Goal: Task Accomplishment & Management: Complete application form

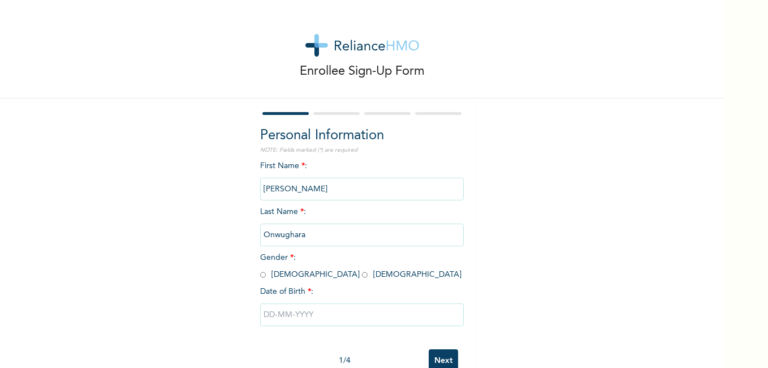
click at [295, 188] on input "Joseph" at bounding box center [362, 189] width 204 height 23
click at [301, 237] on input "Onwughara" at bounding box center [362, 234] width 204 height 23
click at [260, 274] on input "radio" at bounding box center [263, 274] width 6 height 11
radio input "true"
click at [287, 319] on input "text" at bounding box center [362, 314] width 204 height 23
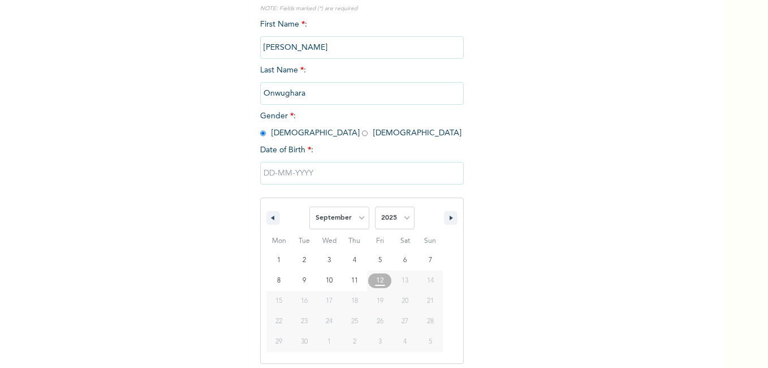
scroll to position [146, 0]
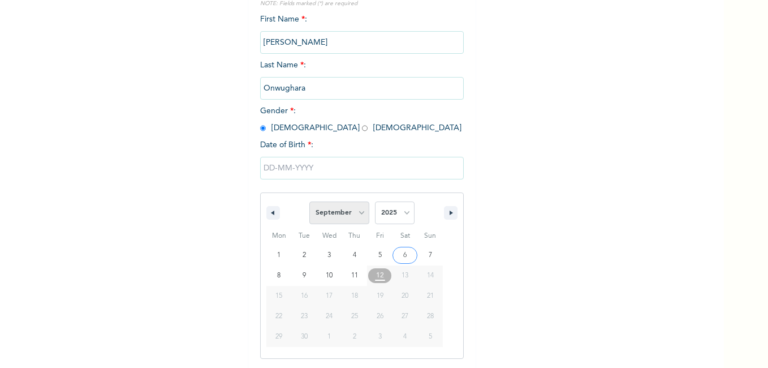
click at [356, 216] on select "January February March April May June July August September October November De…" at bounding box center [339, 212] width 60 height 23
select select "7"
click at [309, 202] on select "January February March April May June July August September October November De…" at bounding box center [339, 212] width 60 height 23
type input "08/22/2025"
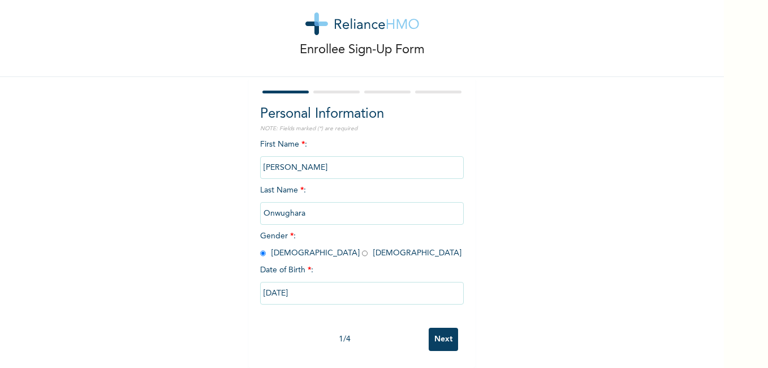
click at [326, 285] on input "08/22/2025" at bounding box center [362, 293] width 204 height 23
select select "7"
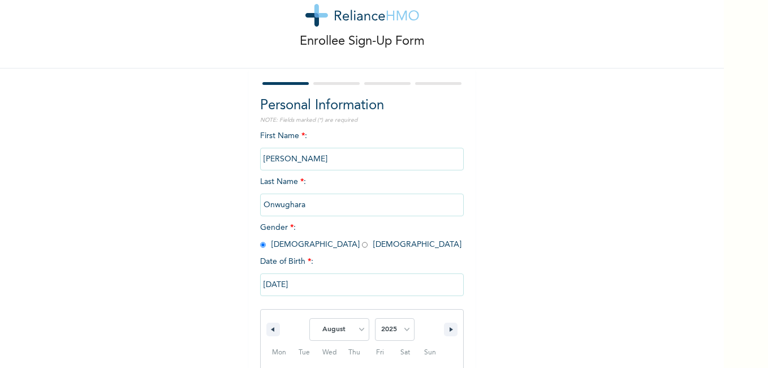
scroll to position [146, 0]
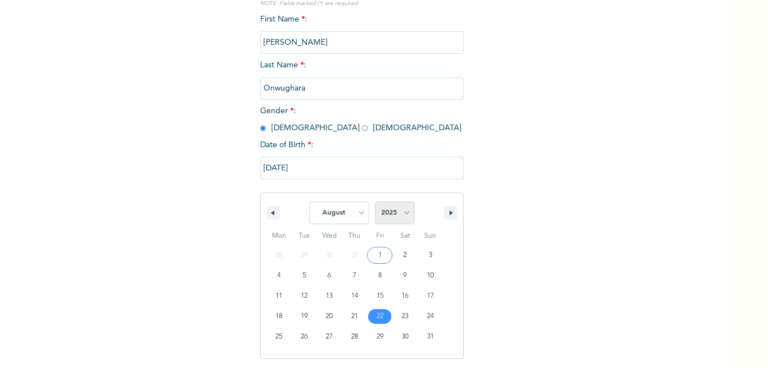
click at [404, 214] on select "2025 2024 2023 2022 2021 2020 2019 2018 2017 2016 2015 2014 2013 2012 2011 2010…" at bounding box center [395, 212] width 40 height 23
select select "1985"
click at [375, 202] on select "2025 2024 2023 2022 2021 2020 2019 2018 2017 2016 2015 2014 2013 2012 2011 2010…" at bounding box center [395, 212] width 40 height 23
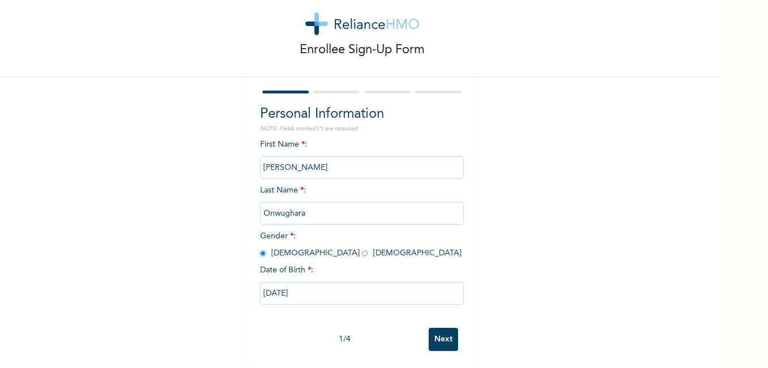
scroll to position [30, 0]
click at [347, 282] on input "08/22/2025" at bounding box center [362, 293] width 204 height 23
select select "7"
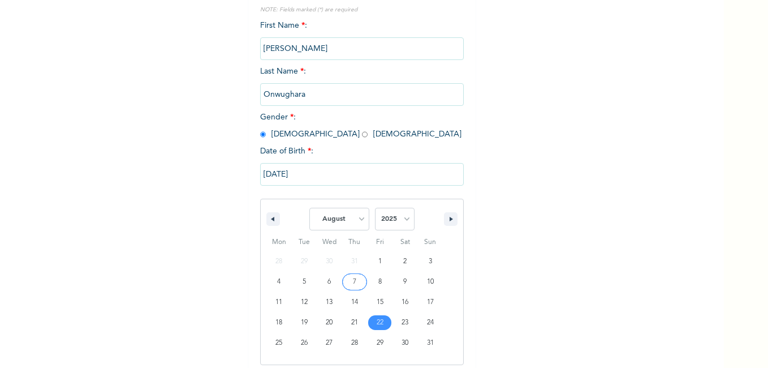
scroll to position [146, 0]
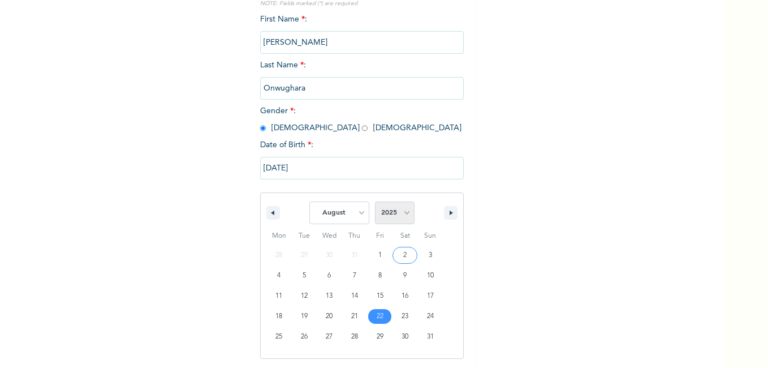
click at [408, 214] on select "2025 2024 2023 2022 2021 2020 2019 2018 2017 2016 2015 2014 2013 2012 2011 2010…" at bounding box center [395, 212] width 40 height 23
select select "1985"
click at [375, 202] on select "2025 2024 2023 2022 2021 2020 2019 2018 2017 2016 2015 2014 2013 2012 2011 2010…" at bounding box center [395, 212] width 40 height 23
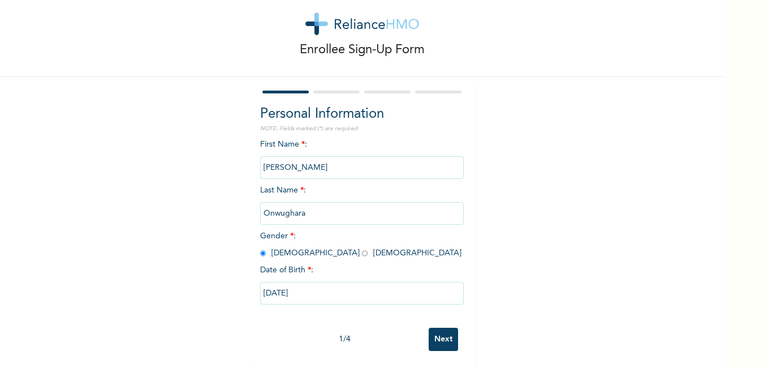
click at [301, 283] on input "08/22/2025" at bounding box center [362, 293] width 204 height 23
select select "7"
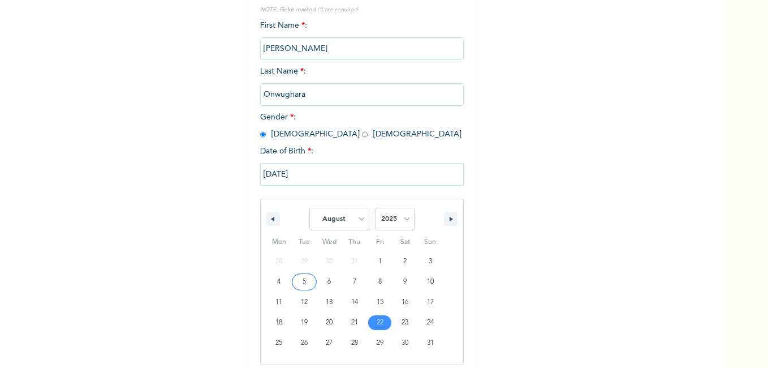
scroll to position [146, 0]
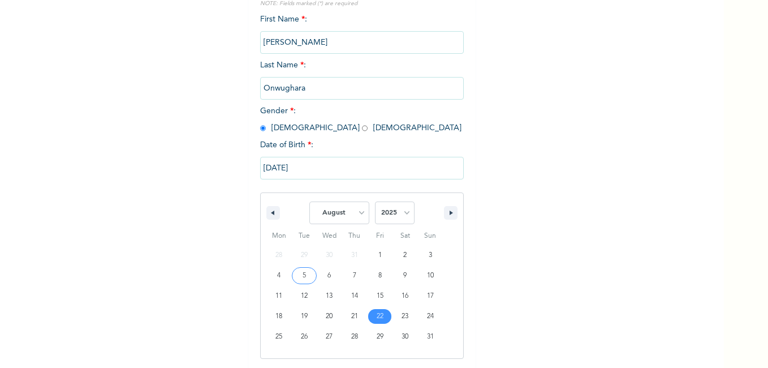
click at [301, 163] on input "08/22/2025" at bounding box center [362, 168] width 204 height 23
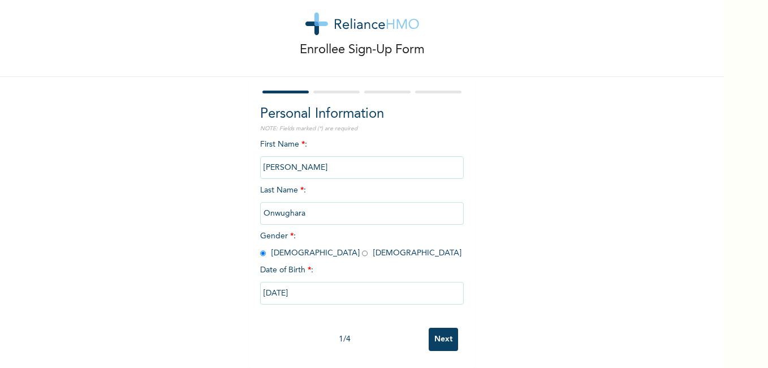
click at [310, 287] on input "08/22/2025" at bounding box center [362, 293] width 204 height 23
select select "7"
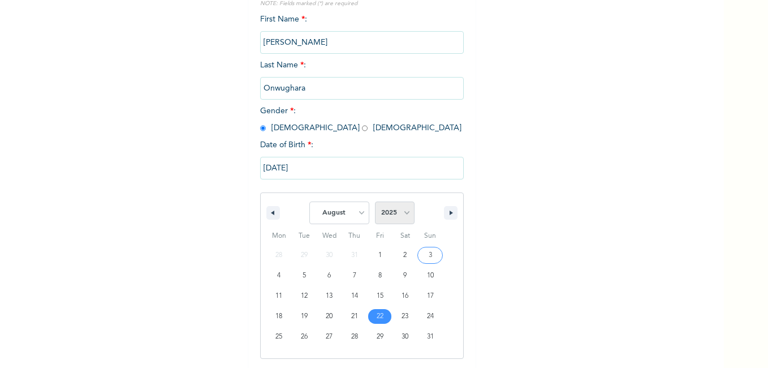
click at [404, 211] on select "2025 2024 2023 2022 2021 2020 2019 2018 2017 2016 2015 2014 2013 2012 2011 2010…" at bounding box center [395, 212] width 40 height 23
select select "1985"
click at [375, 202] on select "2025 2024 2023 2022 2021 2020 2019 2018 2017 2016 2015 2014 2013 2012 2011 2010…" at bounding box center [395, 212] width 40 height 23
type input "08/22/1985"
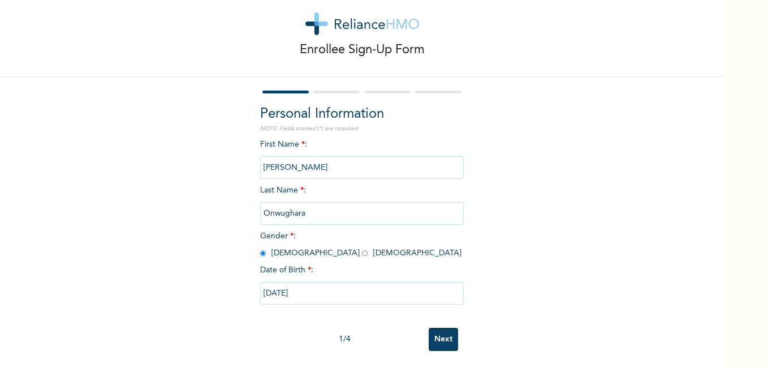
click at [438, 327] on input "Next" at bounding box center [443, 338] width 29 height 23
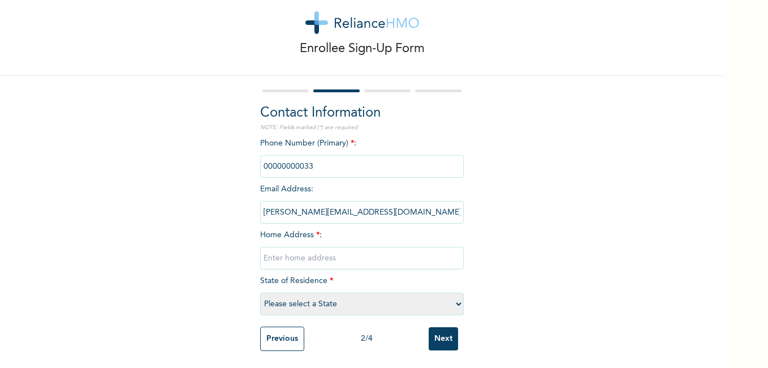
click at [312, 158] on input "phone" at bounding box center [362, 166] width 204 height 23
drag, startPoint x: 312, startPoint y: 158, endPoint x: 240, endPoint y: 163, distance: 72.6
click at [240, 163] on div "Enrollee Sign-Up Form Contact Information NOTE: Fields marked (*) are required …" at bounding box center [362, 172] width 724 height 390
drag, startPoint x: 240, startPoint y: 163, endPoint x: 317, endPoint y: 155, distance: 77.9
click at [317, 155] on input "phone" at bounding box center [362, 166] width 204 height 23
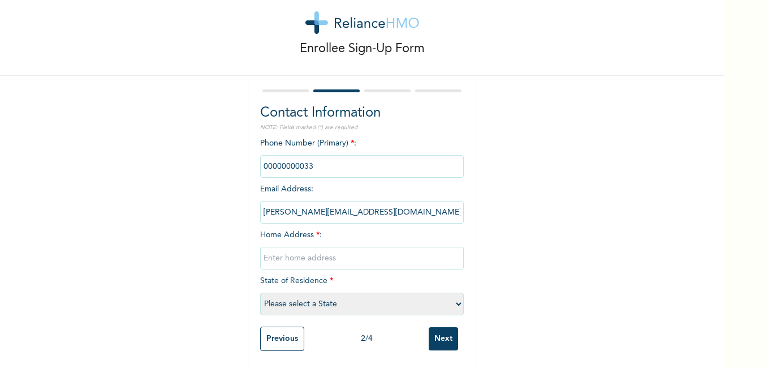
click at [305, 155] on input "phone" at bounding box center [362, 166] width 204 height 23
click at [300, 157] on input "phone" at bounding box center [362, 166] width 204 height 23
drag, startPoint x: 300, startPoint y: 157, endPoint x: 383, endPoint y: 193, distance: 90.1
click at [383, 193] on div "Phone Number (Primary) * : Email Address : joseph.onwughara@workforcegroup.com …" at bounding box center [362, 228] width 204 height 183
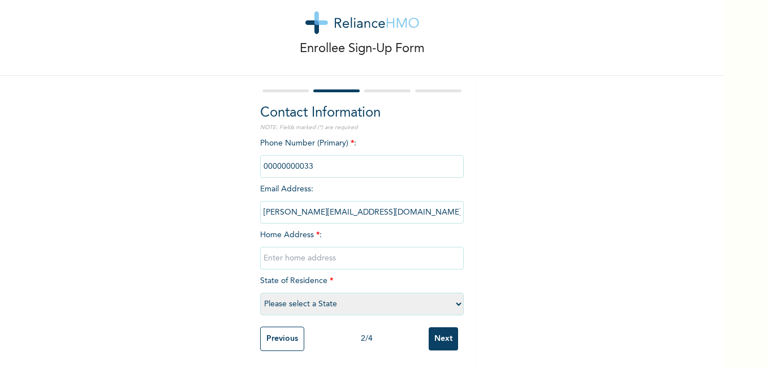
click at [276, 156] on input "phone" at bounding box center [362, 166] width 204 height 23
click at [260, 158] on input "phone" at bounding box center [362, 166] width 204 height 23
drag, startPoint x: 260, startPoint y: 158, endPoint x: 299, endPoint y: 163, distance: 39.3
click at [299, 163] on input "phone" at bounding box center [362, 166] width 204 height 23
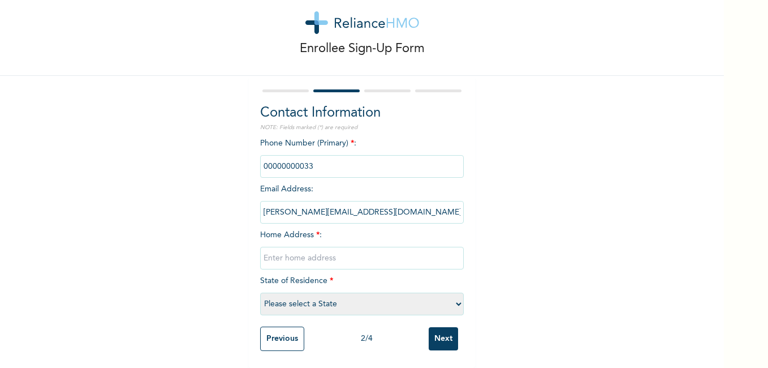
click at [309, 160] on input "phone" at bounding box center [362, 166] width 204 height 23
click at [329, 252] on input "text" at bounding box center [362, 258] width 204 height 23
click at [351, 139] on span "*" at bounding box center [352, 143] width 3 height 8
drag, startPoint x: 353, startPoint y: 136, endPoint x: 340, endPoint y: 149, distance: 18.4
click at [340, 149] on div "Phone Number (Primary) * : Email Address : joseph.onwughara@workforcegroup.com …" at bounding box center [362, 228] width 204 height 183
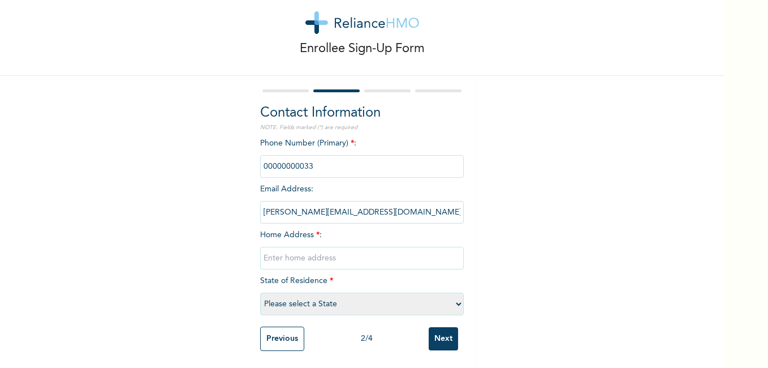
click at [340, 155] on input "phone" at bounding box center [362, 166] width 204 height 23
click at [328, 155] on input "phone" at bounding box center [362, 166] width 204 height 23
click at [310, 155] on input "phone" at bounding box center [362, 166] width 204 height 23
click at [283, 157] on input "phone" at bounding box center [362, 166] width 204 height 23
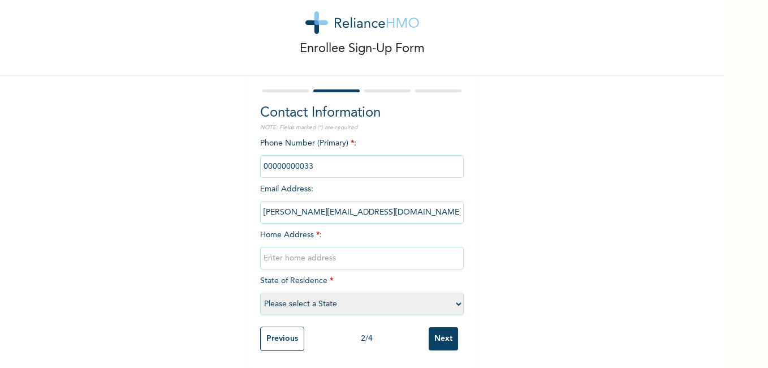
drag, startPoint x: 283, startPoint y: 157, endPoint x: 275, endPoint y: 159, distance: 8.2
click at [275, 159] on input "phone" at bounding box center [362, 166] width 204 height 23
click at [339, 247] on input "text" at bounding box center [362, 258] width 204 height 23
type input "No 12 Tawakalitu Street Shasha Alimosho"
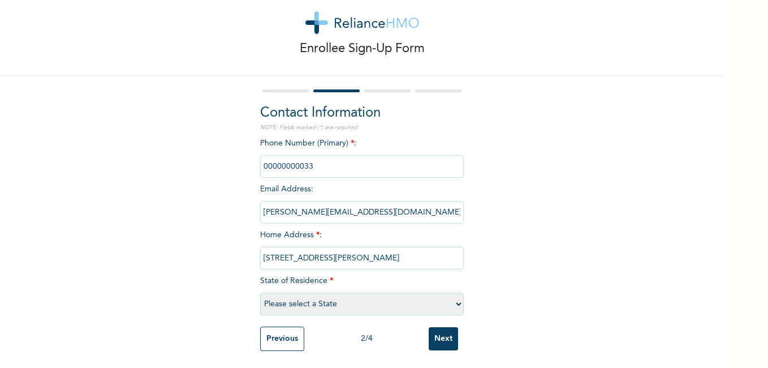
click at [357, 297] on select "Please select a State Abia Abuja (FCT) Adamawa Akwa Ibom Anambra Bauchi Bayelsa…" at bounding box center [362, 303] width 204 height 23
select select "25"
click at [260, 292] on select "Please select a State Abia Abuja (FCT) Adamawa Akwa Ibom Anambra Bauchi Bayelsa…" at bounding box center [362, 303] width 204 height 23
click at [302, 160] on input "phone" at bounding box center [362, 166] width 204 height 23
click at [429, 327] on input "Next" at bounding box center [443, 338] width 29 height 23
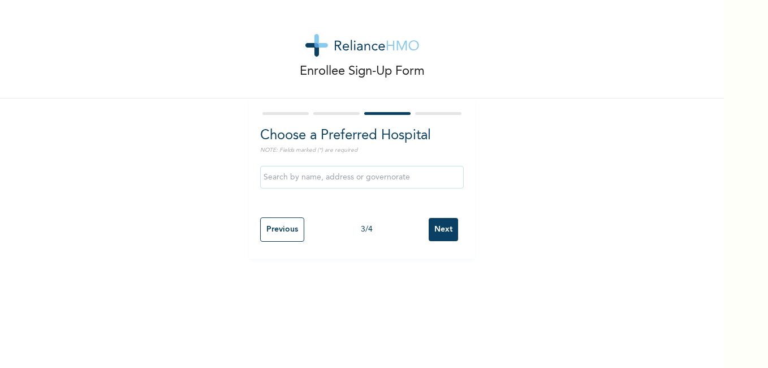
scroll to position [0, 0]
click at [334, 175] on input "text" at bounding box center [362, 177] width 204 height 23
type input "Crystal Specialist Hospital"
click at [442, 224] on input "Next" at bounding box center [443, 229] width 29 height 23
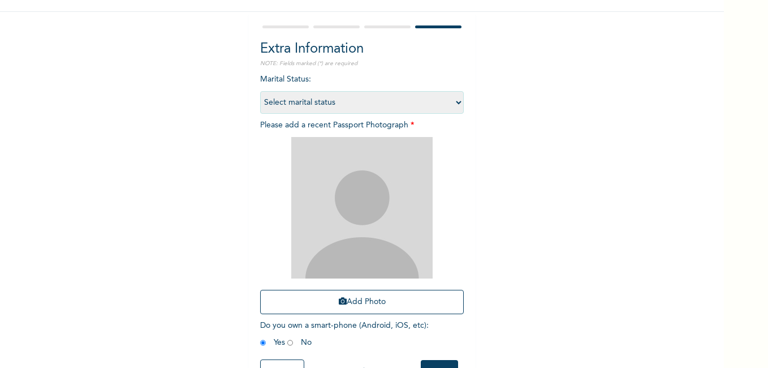
scroll to position [74, 0]
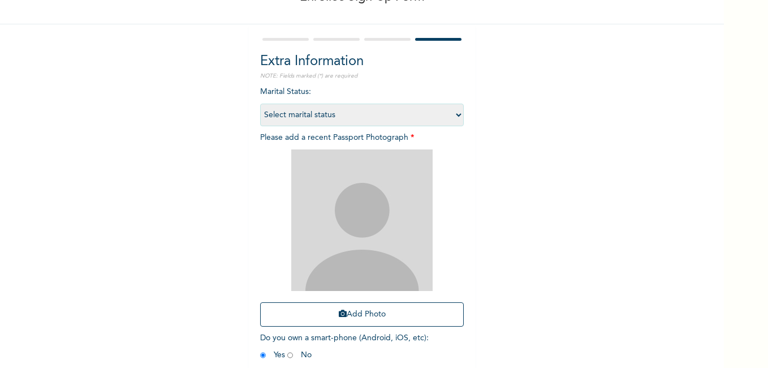
click at [454, 113] on select "Select marital status Single Married Divorced Widow/Widower" at bounding box center [362, 114] width 204 height 23
select select "2"
click at [260, 103] on select "Select marital status Single Married Divorced Widow/Widower" at bounding box center [362, 114] width 204 height 23
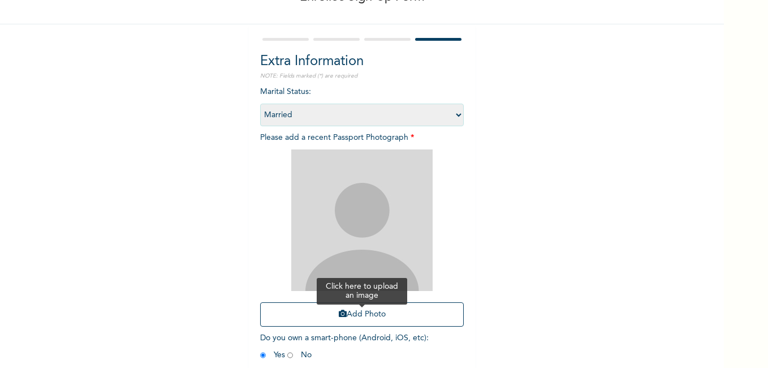
click at [339, 316] on icon "button" at bounding box center [343, 313] width 8 height 8
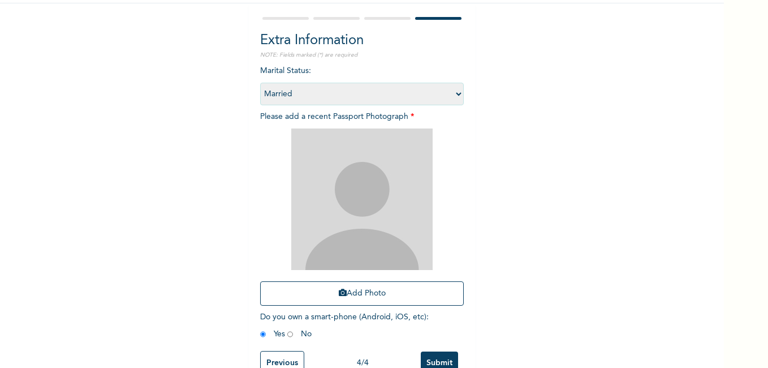
scroll to position [128, 0]
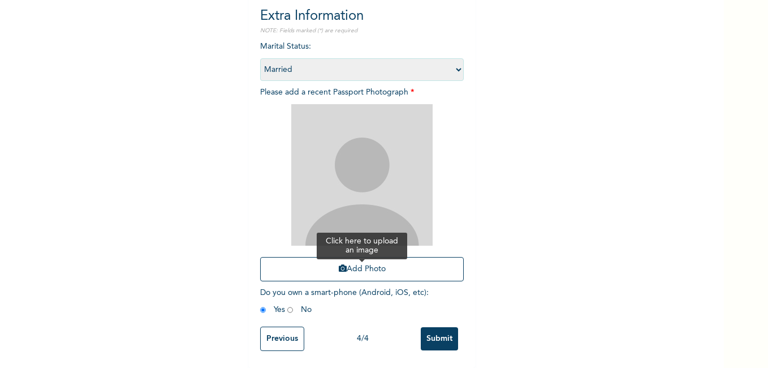
click at [369, 260] on button "Add Photo" at bounding box center [362, 269] width 204 height 24
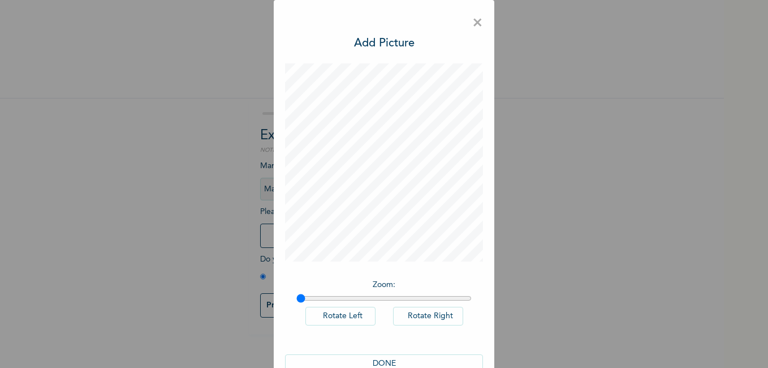
scroll to position [27, 0]
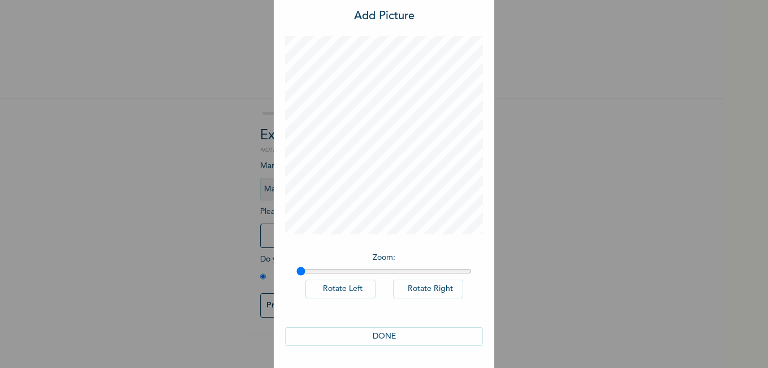
click at [378, 342] on button "DONE" at bounding box center [384, 336] width 198 height 19
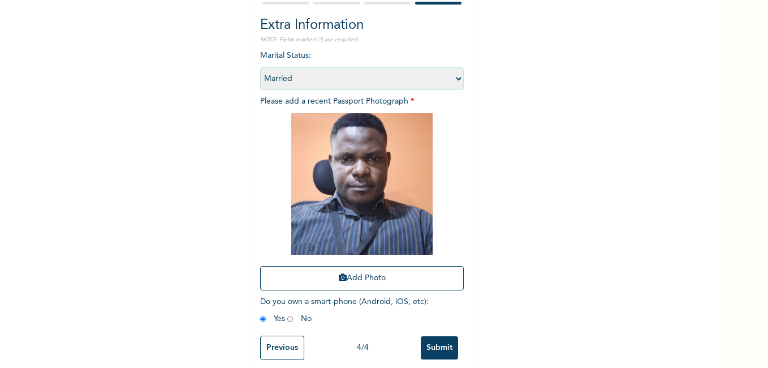
scroll to position [128, 0]
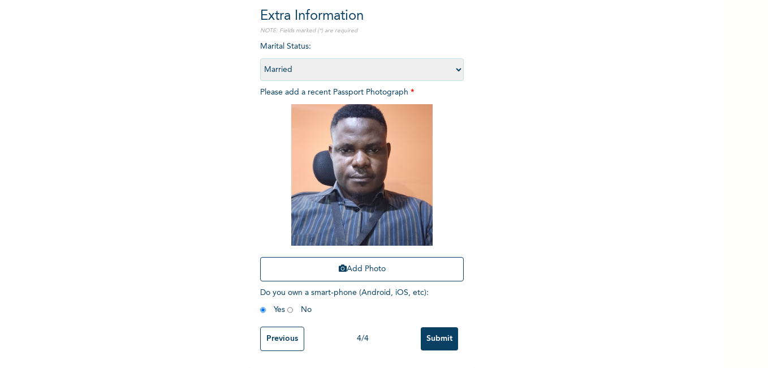
click at [263, 327] on input "Previous" at bounding box center [282, 338] width 44 height 24
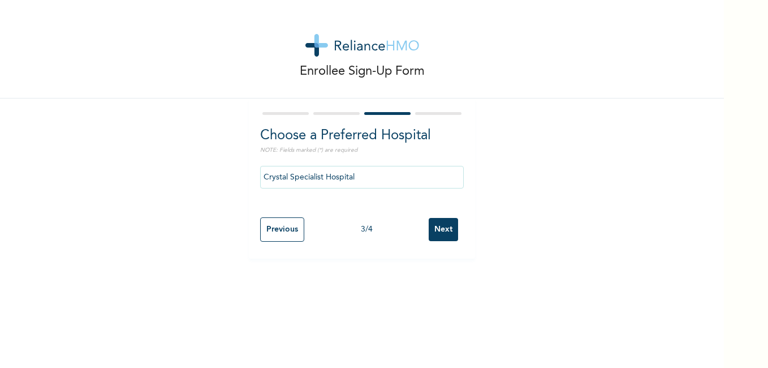
click at [275, 230] on input "Previous" at bounding box center [282, 229] width 44 height 24
select select "25"
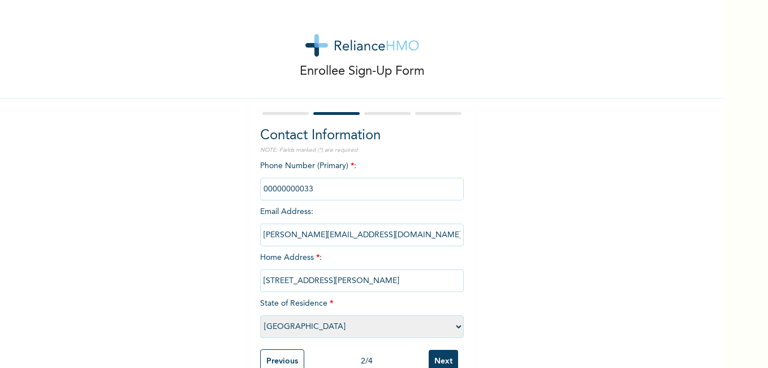
click at [300, 191] on input "phone" at bounding box center [362, 189] width 204 height 23
drag, startPoint x: 331, startPoint y: 192, endPoint x: 234, endPoint y: 198, distance: 96.9
click at [235, 198] on div "Enrollee Sign-Up Form Contact Information NOTE: Fields marked (*) are required …" at bounding box center [362, 195] width 724 height 390
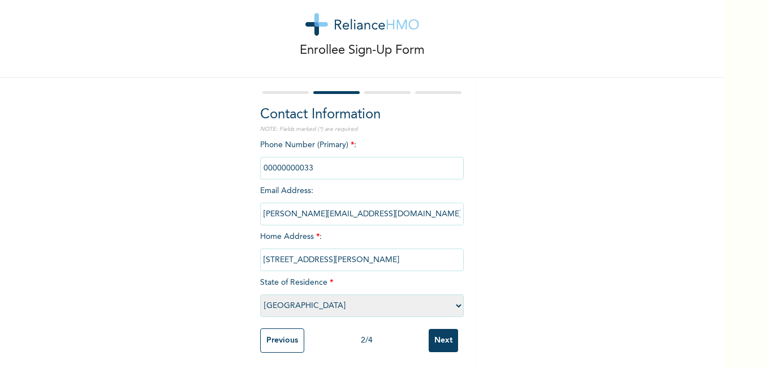
scroll to position [31, 0]
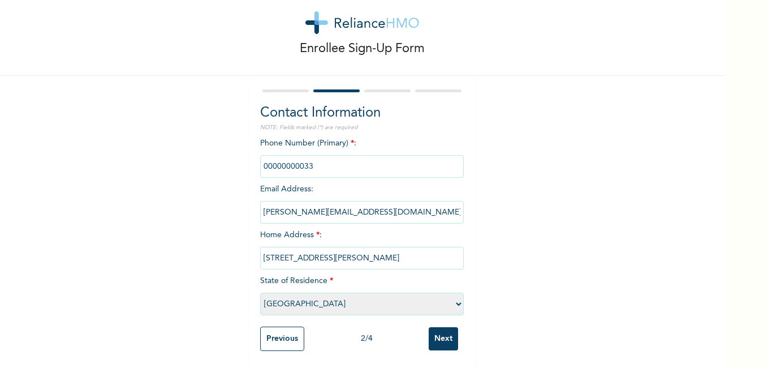
click at [262, 155] on input "phone" at bounding box center [362, 166] width 204 height 23
click at [430, 328] on input "Next" at bounding box center [443, 338] width 29 height 23
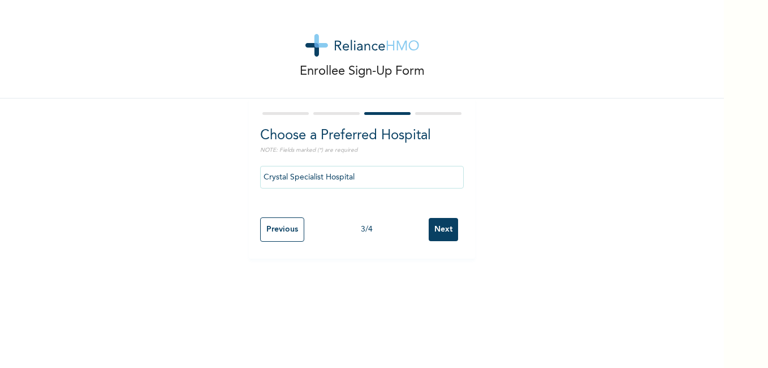
click at [437, 234] on input "Next" at bounding box center [443, 229] width 29 height 23
select select "2"
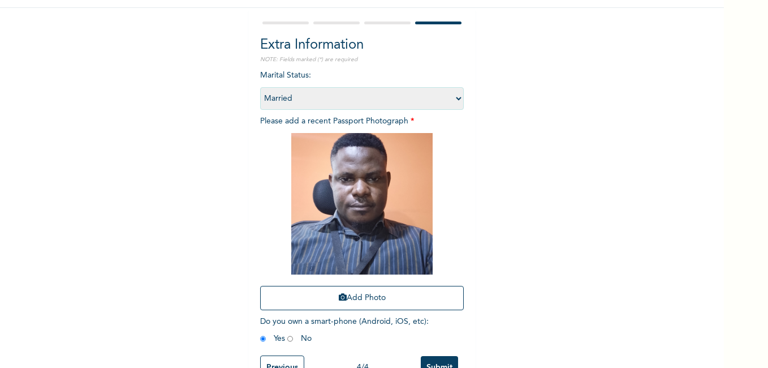
scroll to position [128, 0]
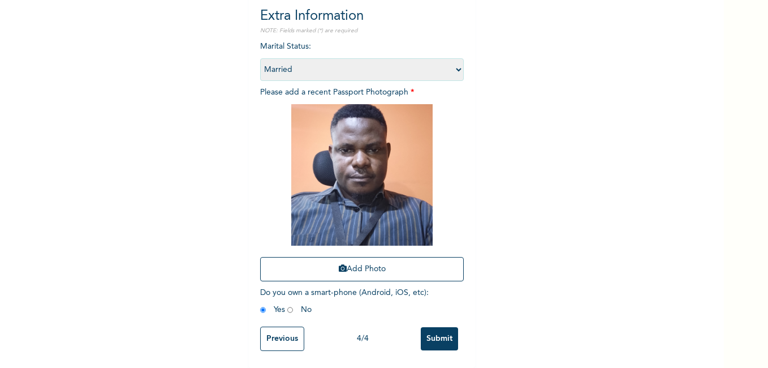
click at [426, 331] on input "Submit" at bounding box center [439, 338] width 37 height 23
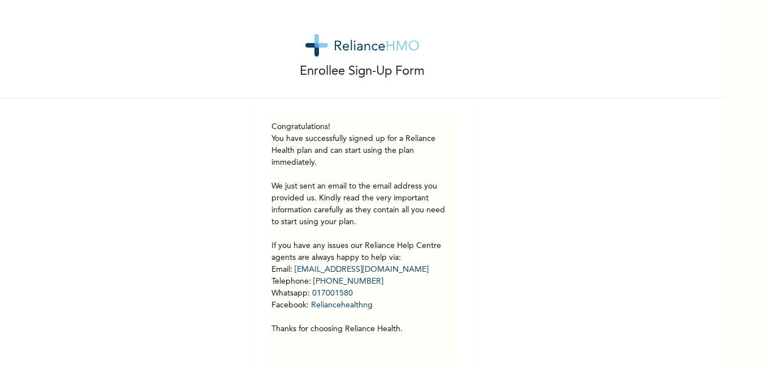
scroll to position [22, 0]
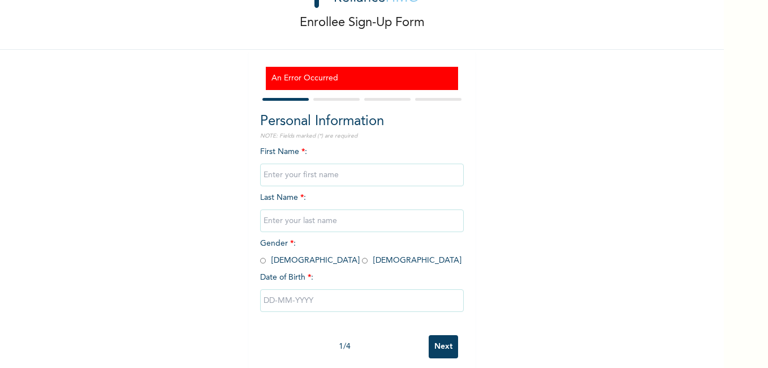
scroll to position [64, 0]
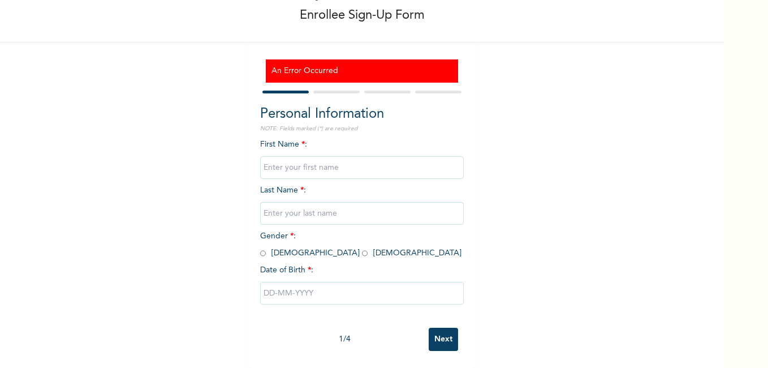
click at [307, 169] on input "text" at bounding box center [362, 167] width 204 height 23
type input "Joseph"
type input "Onwughara"
click at [263, 248] on span "Gender * : Male Female" at bounding box center [360, 244] width 201 height 25
click at [260, 248] on input "radio" at bounding box center [263, 253] width 6 height 11
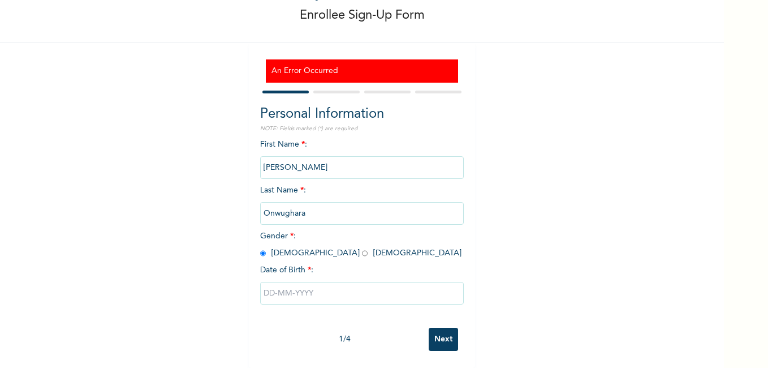
radio input "true"
click at [319, 282] on input "text" at bounding box center [362, 293] width 204 height 23
select select "8"
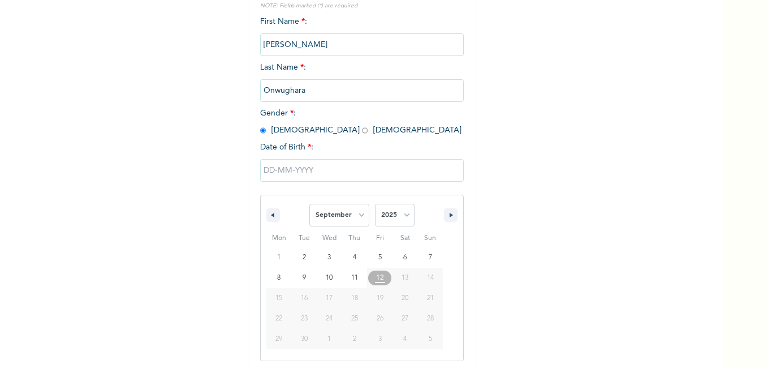
scroll to position [181, 0]
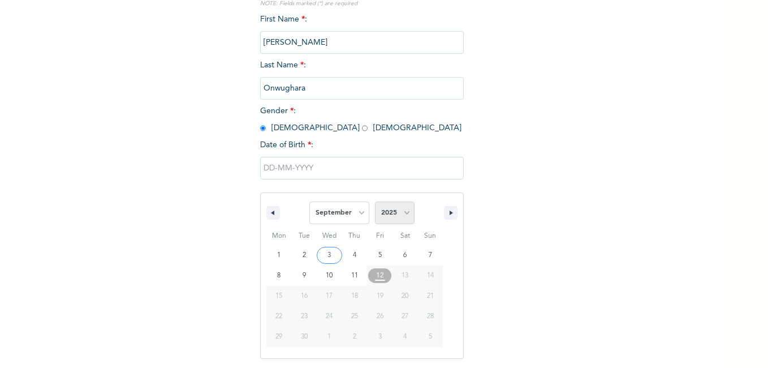
click at [404, 213] on select "2025 2024 2023 2022 2021 2020 2019 2018 2017 2016 2015 2014 2013 2012 2011 2010…" at bounding box center [395, 212] width 40 height 23
select select "1985"
click at [375, 202] on select "2025 2024 2023 2022 2021 2020 2019 2018 2017 2016 2015 2014 2013 2012 2011 2010…" at bounding box center [395, 212] width 40 height 23
type input "09/22/1985"
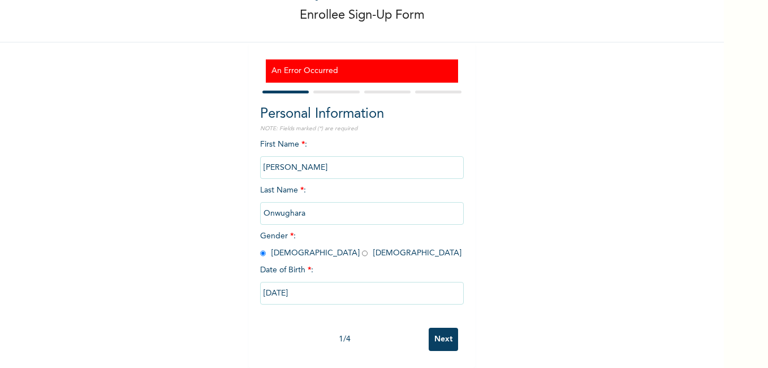
click at [442, 330] on input "Next" at bounding box center [443, 338] width 29 height 23
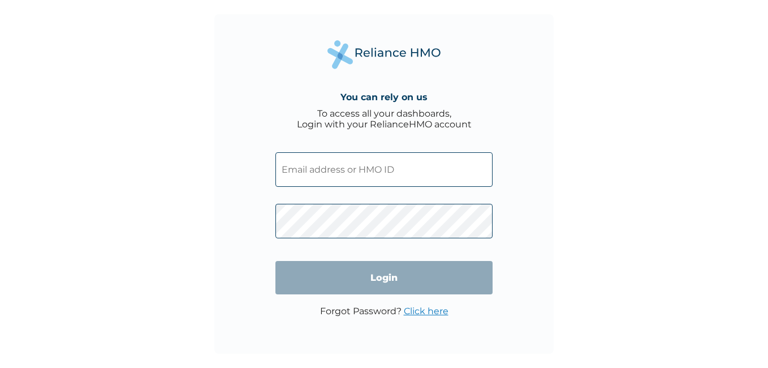
click at [354, 170] on input "text" at bounding box center [383, 169] width 217 height 34
type input "[PERSON_NAME][EMAIL_ADDRESS][DOMAIN_NAME]"
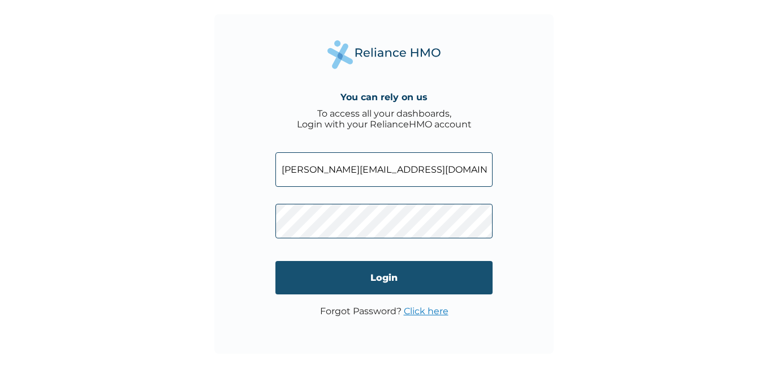
click at [373, 277] on input "Login" at bounding box center [383, 277] width 217 height 33
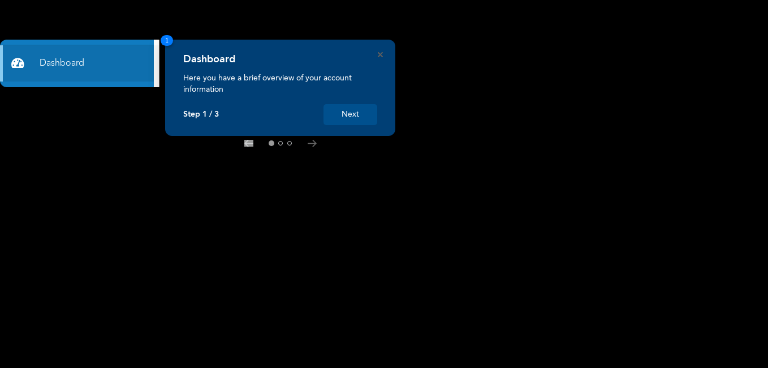
click at [360, 113] on button "Next" at bounding box center [350, 114] width 54 height 21
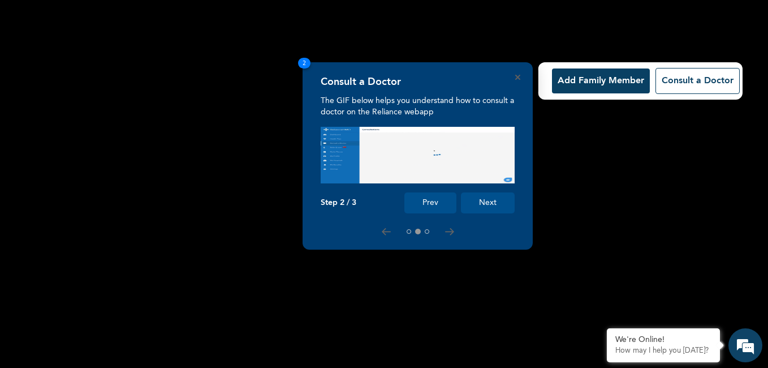
click at [479, 196] on button "Next" at bounding box center [488, 202] width 54 height 21
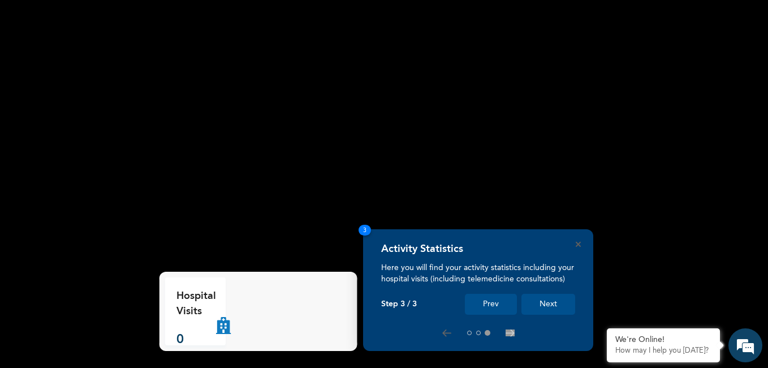
click at [542, 300] on button "Next" at bounding box center [548, 303] width 54 height 21
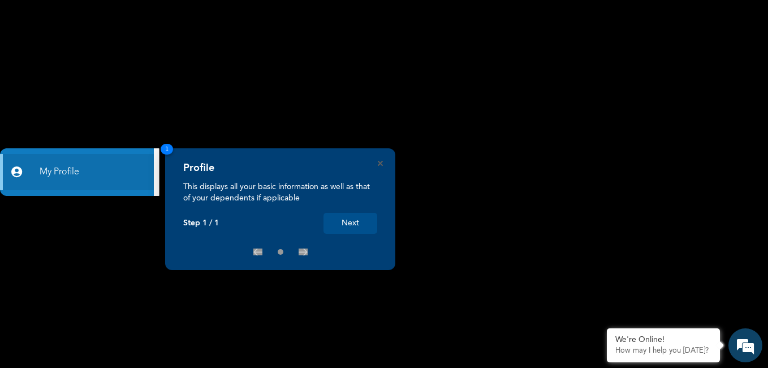
click at [347, 222] on button "Next" at bounding box center [350, 223] width 54 height 21
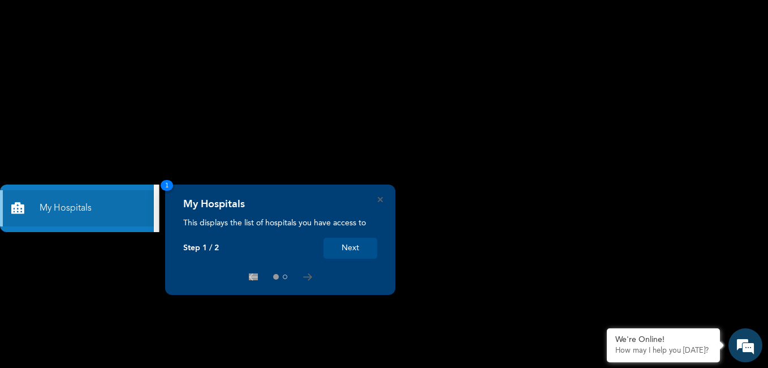
click at [358, 247] on button "Next" at bounding box center [350, 247] width 54 height 21
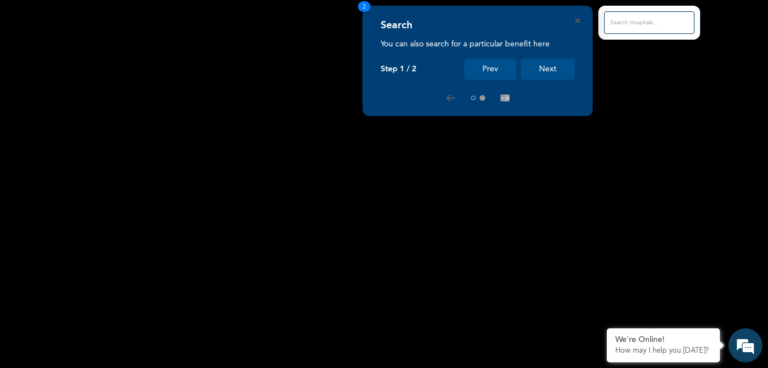
click at [551, 70] on button "Next" at bounding box center [548, 69] width 54 height 21
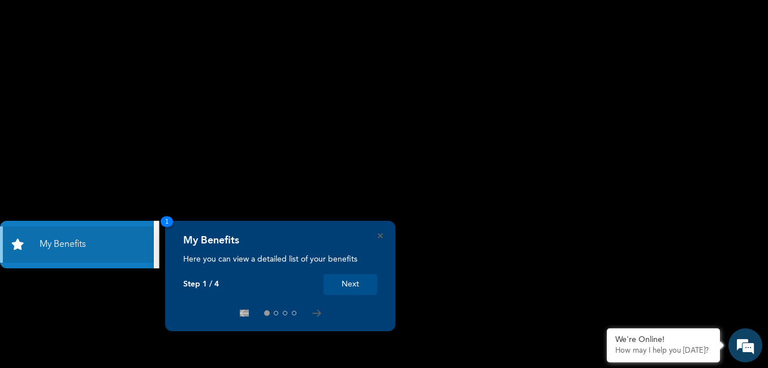
click at [359, 281] on button "Next" at bounding box center [350, 284] width 54 height 21
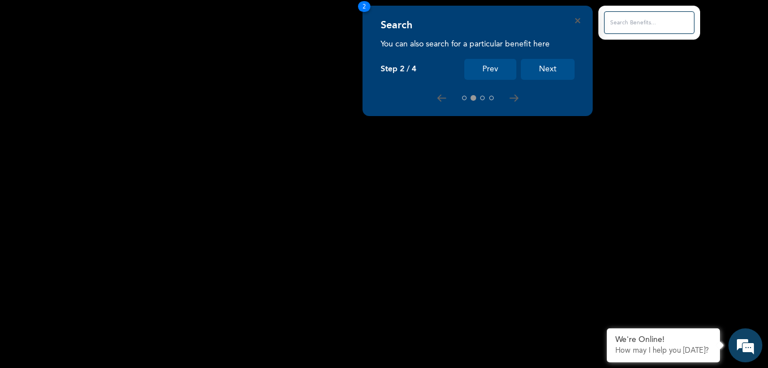
click at [542, 68] on button "Next" at bounding box center [548, 69] width 54 height 21
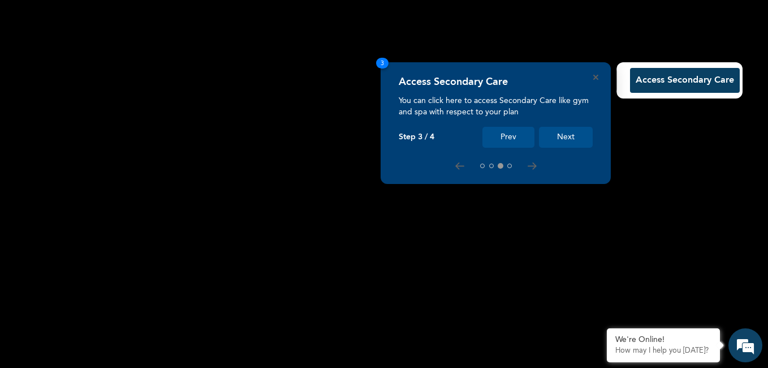
click at [565, 136] on button "Next" at bounding box center [566, 137] width 54 height 21
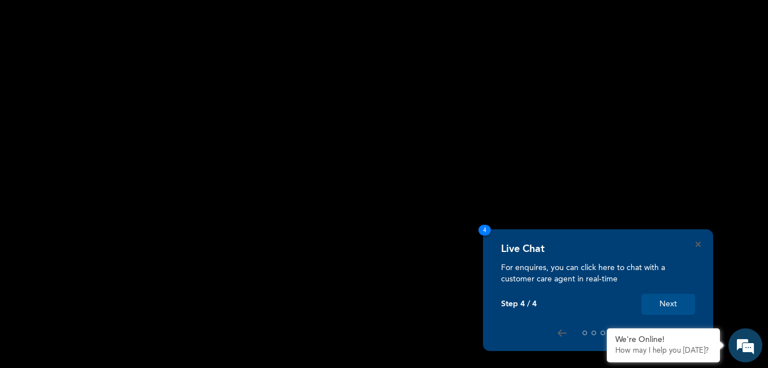
click at [663, 304] on button "Next" at bounding box center [668, 303] width 54 height 21
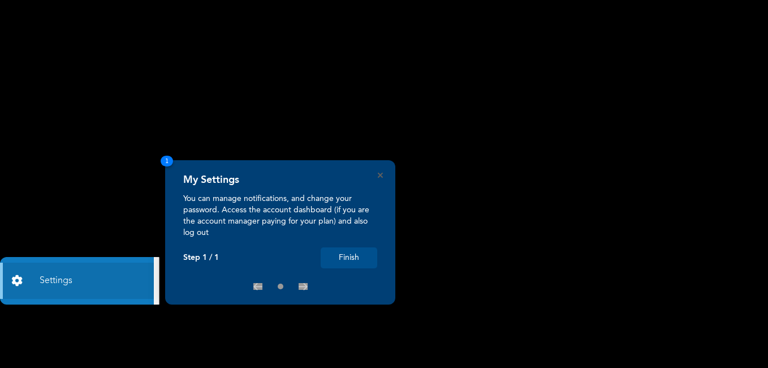
click at [331, 255] on button "Finish" at bounding box center [349, 257] width 57 height 21
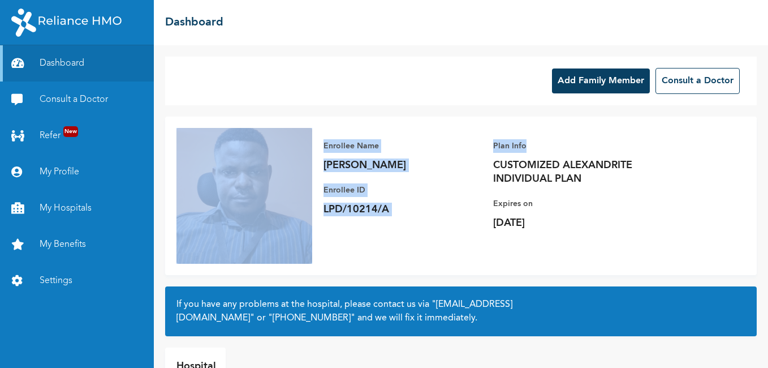
drag, startPoint x: 759, startPoint y: 111, endPoint x: 758, endPoint y: 151, distance: 39.6
click at [758, 151] on div "Add Family Member Consult a Doctor Enrollee Name [PERSON_NAME] Enrollee ID LPD/…" at bounding box center [461, 206] width 614 height 322
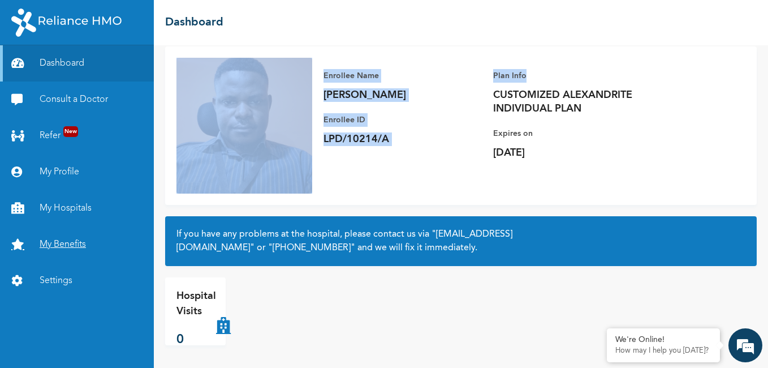
click at [63, 244] on link "My Benefits" at bounding box center [77, 244] width 154 height 36
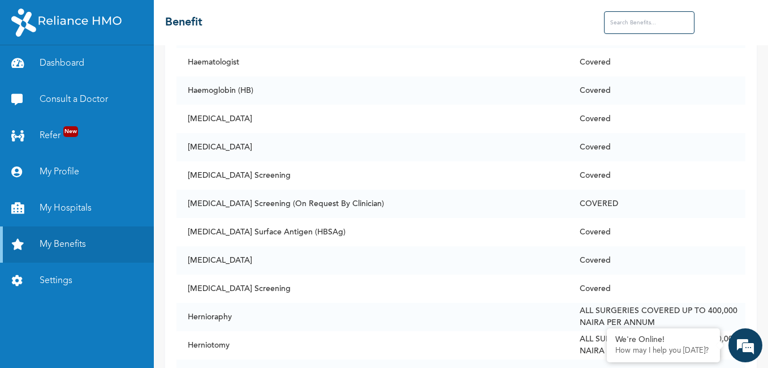
scroll to position [3495, 0]
